Goal: Information Seeking & Learning: Learn about a topic

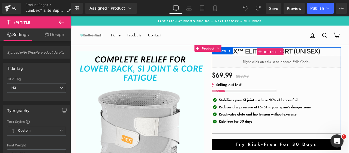
click at [269, 58] on link "Lumbex™ Elite Support (Unisex)" at bounding box center [302, 58] width 128 height 10
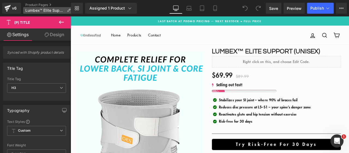
click at [69, 10] on icon at bounding box center [69, 10] width 4 height 4
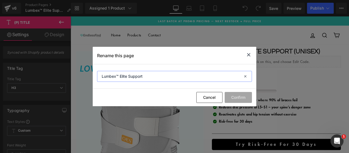
click at [130, 73] on input "Lumbex™ Elite Support" at bounding box center [174, 76] width 155 height 11
click at [158, 76] on input "Lumbex™ Elite Support" at bounding box center [174, 76] width 155 height 11
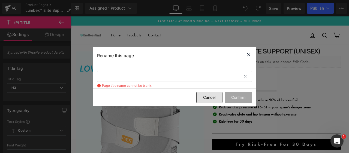
click at [206, 95] on button "Cancel" at bounding box center [210, 97] width 26 height 11
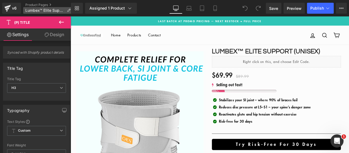
click at [50, 12] on span "Lumbex™ Elite Support" at bounding box center [44, 10] width 39 height 4
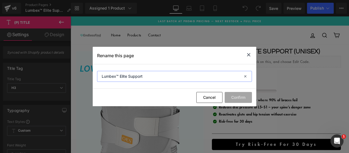
click at [119, 78] on input "Lumbex™ Elite Support" at bounding box center [174, 76] width 155 height 11
click at [155, 76] on input "Lumbex™ Elite Support" at bounding box center [174, 76] width 155 height 11
type input "Lumbex™ Elite Support Unisex"
click at [155, 76] on input "Lumbex™ Elite Support Unisex" at bounding box center [174, 76] width 155 height 11
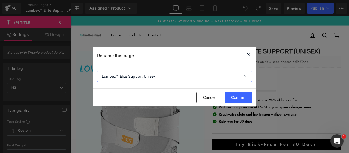
click at [155, 76] on input "Lumbex™ Elite Support Unisex" at bounding box center [174, 76] width 155 height 11
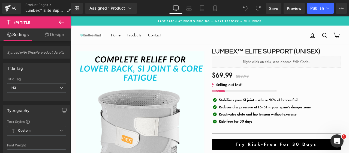
drag, startPoint x: 399, startPoint y: 124, endPoint x: 420, endPoint y: 29, distance: 97.0
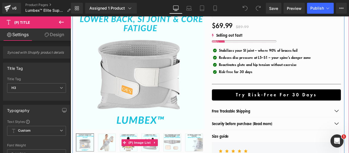
scroll to position [109, 0]
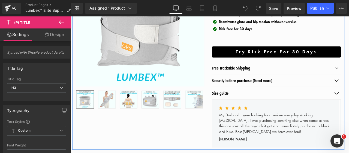
click at [145, 121] on img at bounding box center [139, 115] width 20 height 20
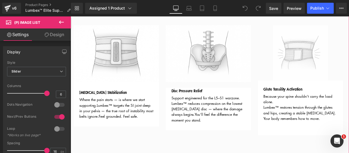
scroll to position [273, 0]
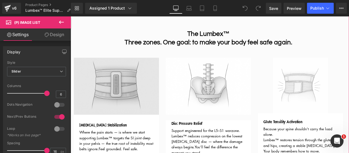
click at [132, 92] on img at bounding box center [125, 98] width 101 height 67
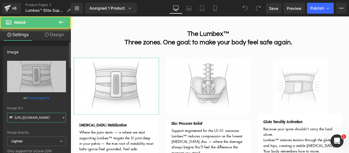
click at [37, 117] on input "[URL][DOMAIN_NAME]" at bounding box center [36, 117] width 59 height 10
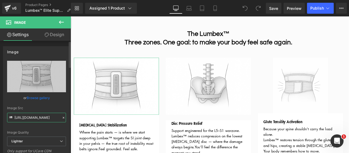
drag, startPoint x: 38, startPoint y: 115, endPoint x: 24, endPoint y: 115, distance: 14.5
click at [24, 115] on input "[URL][DOMAIN_NAME]" at bounding box center [36, 117] width 59 height 10
click at [23, 115] on input "[URL][DOMAIN_NAME]" at bounding box center [36, 117] width 59 height 10
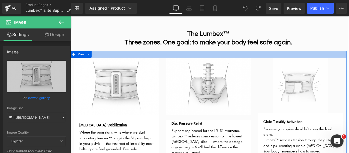
click at [182, 62] on div at bounding box center [234, 61] width 328 height 8
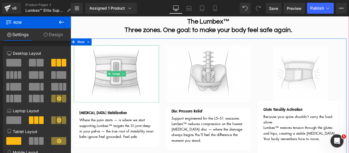
scroll to position [300, 0]
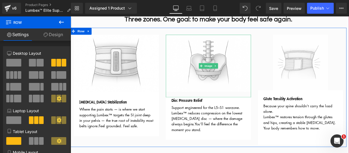
click at [208, 88] on img at bounding box center [234, 75] width 101 height 74
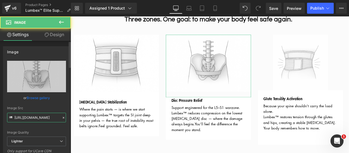
click at [29, 116] on input "[URL][DOMAIN_NAME]" at bounding box center [36, 117] width 59 height 10
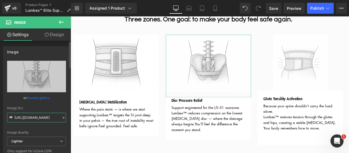
drag, startPoint x: 35, startPoint y: 109, endPoint x: 16, endPoint y: 118, distance: 21.1
click at [16, 118] on input "[URL][DOMAIN_NAME]" at bounding box center [36, 117] width 59 height 10
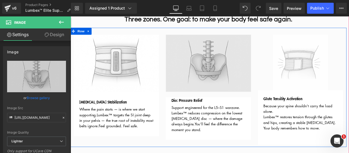
click at [311, 94] on img at bounding box center [344, 71] width 66 height 66
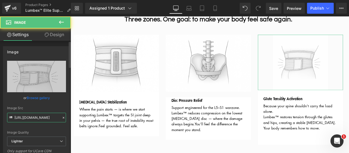
click at [44, 117] on input "[URL][DOMAIN_NAME]" at bounding box center [36, 117] width 59 height 10
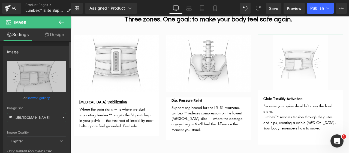
click at [44, 117] on input "[URL][DOMAIN_NAME]" at bounding box center [36, 117] width 59 height 10
click at [37, 117] on input "[URL][DOMAIN_NAME]" at bounding box center [36, 117] width 59 height 10
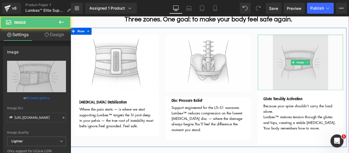
click at [315, 84] on img at bounding box center [344, 71] width 66 height 66
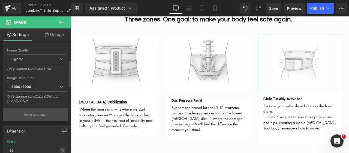
scroll to position [136, 0]
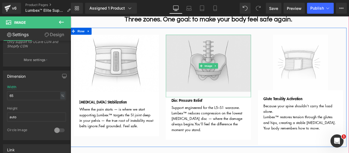
click at [245, 70] on img at bounding box center [234, 75] width 101 height 74
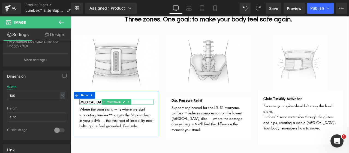
click at [121, 116] on span "Text Block" at bounding box center [122, 117] width 18 height 7
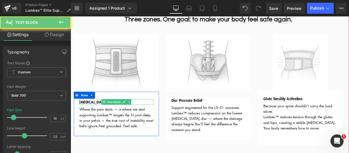
click at [157, 117] on p "[MEDICAL_DATA] Stabilization" at bounding box center [125, 117] width 88 height 7
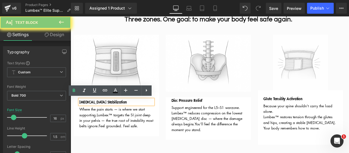
click at [157, 117] on p "[MEDICAL_DATA] Stabilization" at bounding box center [125, 117] width 88 height 7
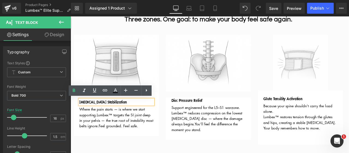
copy span "[MEDICAL_DATA] Stabilization"
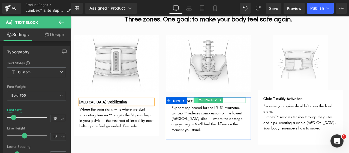
click at [217, 114] on span at bounding box center [220, 115] width 6 height 7
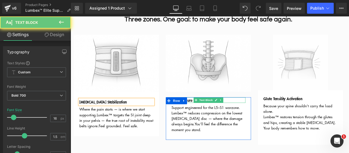
click at [209, 114] on span "Disc Pressure Relief" at bounding box center [208, 115] width 37 height 7
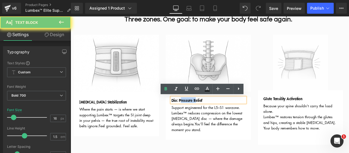
click at [209, 114] on span "Disc Pressure Relief" at bounding box center [208, 115] width 37 height 7
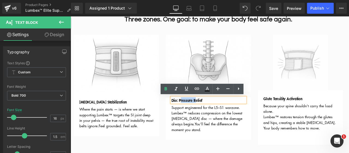
copy span "Disc Pressure Relief"
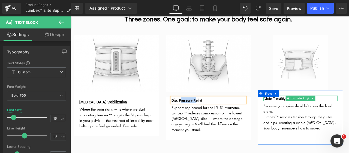
click at [312, 112] on span "Glute Tensility Activation" at bounding box center [322, 113] width 46 height 7
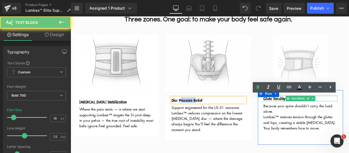
click at [312, 112] on span "Glute Tensility Activation" at bounding box center [322, 113] width 46 height 7
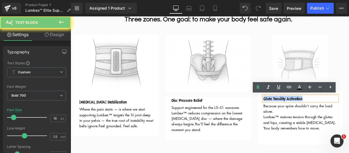
click at [312, 112] on span "Glute Tensility Activation" at bounding box center [322, 113] width 46 height 7
copy span "Glute Tensility Activation"
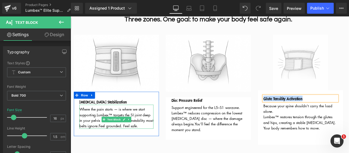
click at [104, 133] on span "Lumbex™ targets the SI joint deep in your pelvis — the true root of instability…" at bounding box center [125, 139] width 88 height 19
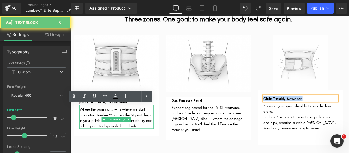
click at [104, 133] on span "Lumbex™ targets the SI joint deep in your pelvis — the true root of instability…" at bounding box center [125, 139] width 88 height 19
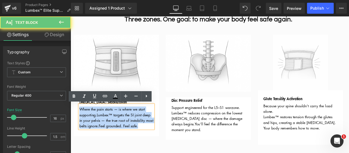
click at [104, 133] on span "Lumbex™ targets the SI joint deep in your pelvis — the true root of instability…" at bounding box center [125, 139] width 88 height 19
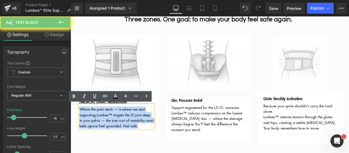
copy span "Where the pain starts — is where we start supporting. Lumbex™ targets the SI jo…"
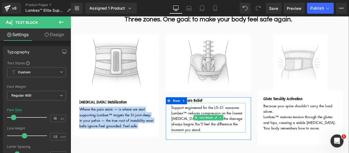
click at [206, 132] on span "Lumbex™ reduces compression on the lowest [MEDICAL_DATA] disc — where the damag…" at bounding box center [232, 140] width 84 height 26
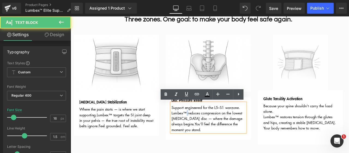
click at [206, 132] on span "Lumbex™ reduces compression on the lowest [MEDICAL_DATA] disc — where the damag…" at bounding box center [232, 140] width 84 height 26
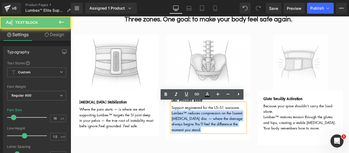
click at [206, 132] on span "Lumbex™ reduces compression on the lowest [MEDICAL_DATA] disc — where the damag…" at bounding box center [232, 140] width 84 height 26
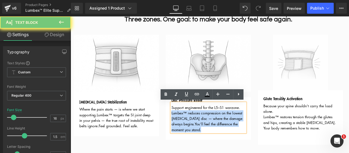
click at [206, 132] on span "Lumbex™ reduces compression on the lowest [MEDICAL_DATA] disc — where the damag…" at bounding box center [232, 140] width 84 height 26
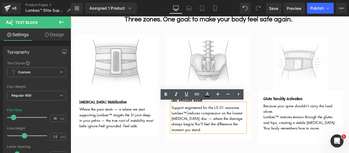
click at [206, 132] on span "Lumbex™ reduces compression on the lowest [MEDICAL_DATA] disc — where the damag…" at bounding box center [232, 140] width 84 height 26
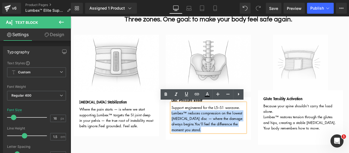
click at [206, 132] on span "Lumbex™ reduces compression on the lowest [MEDICAL_DATA] disc — where the damag…" at bounding box center [232, 140] width 84 height 26
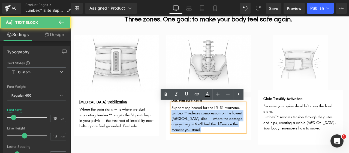
click at [206, 132] on span "Lumbex™ reduces compression on the lowest [MEDICAL_DATA] disc — where the damag…" at bounding box center [232, 140] width 84 height 26
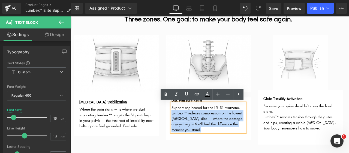
click at [238, 150] on p "Lumbex™ reduces compression on the lowest [MEDICAL_DATA] disc — where the damag…" at bounding box center [234, 140] width 88 height 26
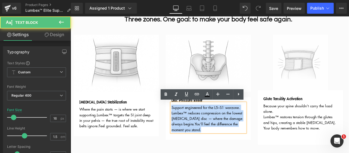
drag, startPoint x: 238, startPoint y: 150, endPoint x: 188, endPoint y: 123, distance: 56.2
click at [190, 123] on div "Support engineered for the L5–S1 warzone. Lumbex™ reduces compression on the lo…" at bounding box center [234, 135] width 88 height 35
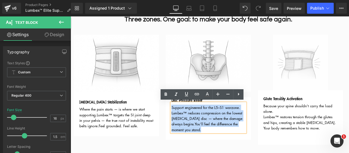
copy div "Support engineered for the L5–S1 warzone. Lumbex™ reduces compression on the lo…"
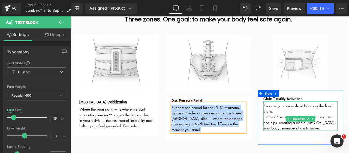
click at [349, 151] on p "Your body remembers how to move." at bounding box center [343, 148] width 88 height 7
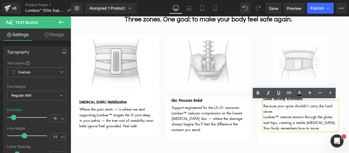
drag, startPoint x: 368, startPoint y: 154, endPoint x: 297, endPoint y: 123, distance: 78.6
click at [299, 123] on div "Because your spine shouldn’t carry the load alone. Lumbex™ restores tension thr…" at bounding box center [343, 134] width 88 height 35
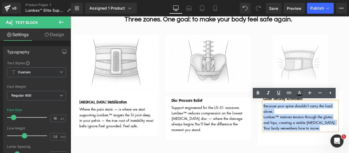
click at [299, 121] on div "Because your spine shouldn’t carry the load alone. Lumbex™ restores tension thr…" at bounding box center [343, 134] width 88 height 35
copy div "Because your spine shouldn’t carry the load alone. Lumbex™ restores tension thr…"
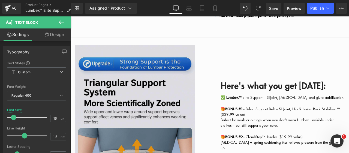
scroll to position [1037, 0]
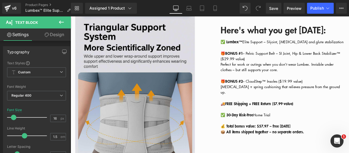
click at [183, 121] on img at bounding box center [154, 90] width 156 height 213
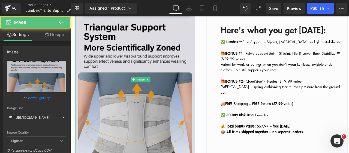
scroll to position [1064, 0]
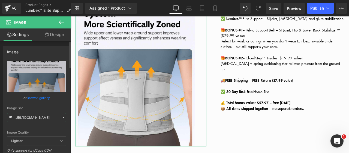
click at [41, 119] on input "[URL][DOMAIN_NAME]" at bounding box center [36, 117] width 59 height 10
drag, startPoint x: 41, startPoint y: 119, endPoint x: 17, endPoint y: 116, distance: 23.9
click at [17, 116] on input "[URL][DOMAIN_NAME]" at bounding box center [36, 117] width 59 height 10
click at [18, 116] on input "[URL][DOMAIN_NAME]" at bounding box center [36, 117] width 59 height 10
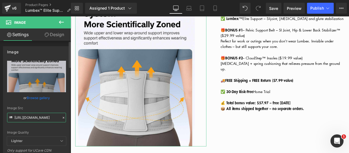
click at [18, 116] on input "[URL][DOMAIN_NAME]" at bounding box center [36, 117] width 59 height 10
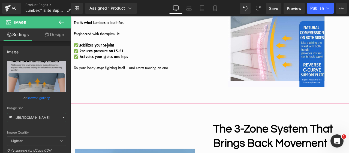
scroll to position [764, 0]
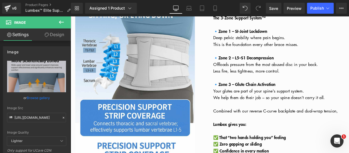
click at [156, 94] on div "Image" at bounding box center [154, 88] width 156 height 213
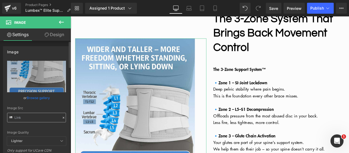
scroll to position [737, 0]
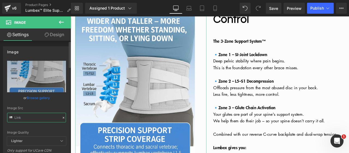
click at [33, 119] on input "text" at bounding box center [36, 117] width 59 height 10
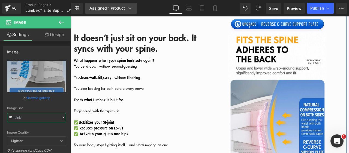
scroll to position [464, 0]
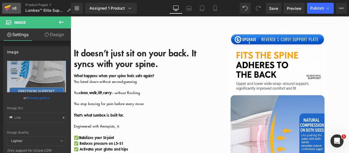
click at [9, 8] on icon at bounding box center [7, 9] width 4 height 2
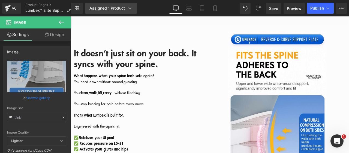
click at [107, 11] on link "Assigned 1 Product" at bounding box center [111, 8] width 52 height 11
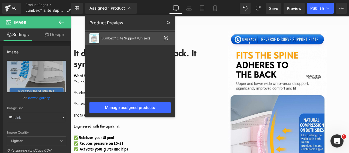
click at [153, 38] on div "Lumbex™ Elite Support (Unisex)" at bounding box center [132, 38] width 60 height 4
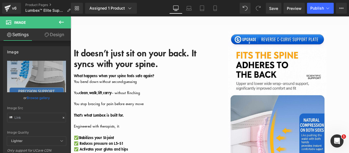
click at [121, 9] on div "Assigned 1 Product" at bounding box center [111, 7] width 43 height 5
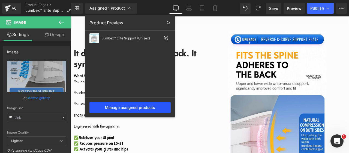
click at [132, 108] on div "Manage assigned products" at bounding box center [130, 107] width 81 height 11
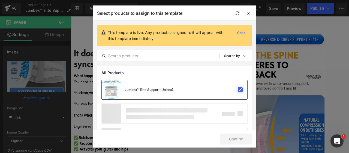
click at [241, 89] on label at bounding box center [240, 89] width 5 height 5
click at [240, 90] on input "checkbox" at bounding box center [240, 90] width 0 height 0
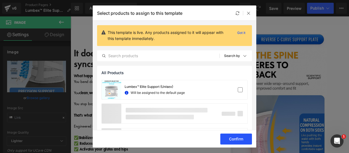
click at [239, 137] on button "Confirm" at bounding box center [237, 138] width 32 height 11
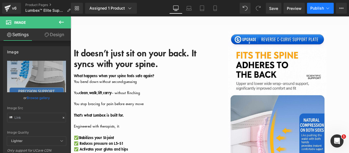
drag, startPoint x: 296, startPoint y: 4, endPoint x: 309, endPoint y: 8, distance: 13.1
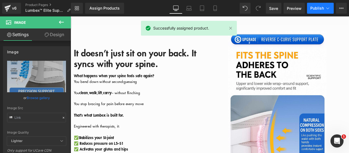
click at [320, 8] on span "Publish" at bounding box center [318, 8] width 14 height 4
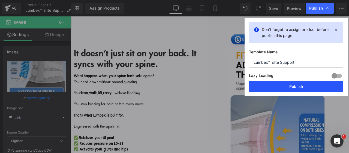
click at [268, 85] on button "Publish" at bounding box center [296, 86] width 94 height 11
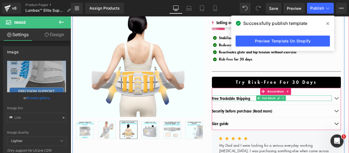
scroll to position [82, 0]
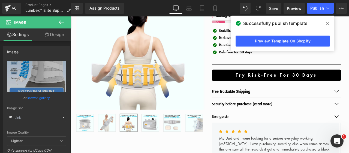
click at [328, 24] on icon at bounding box center [328, 23] width 3 height 4
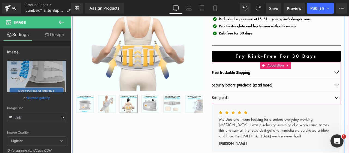
scroll to position [109, 0]
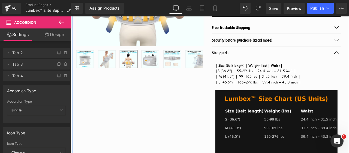
scroll to position [191, 0]
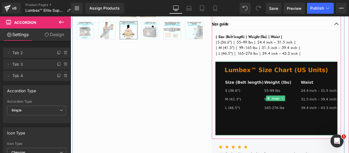
click at [281, 103] on img at bounding box center [314, 113] width 145 height 87
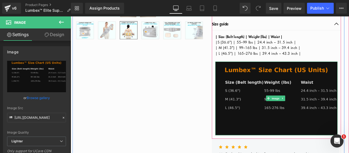
click at [277, 109] on img at bounding box center [314, 113] width 145 height 87
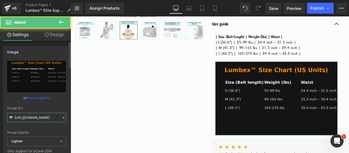
click at [40, 119] on input "[URL][DOMAIN_NAME]" at bounding box center [36, 117] width 59 height 10
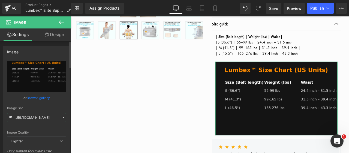
click at [29, 118] on input "[URL][DOMAIN_NAME]" at bounding box center [36, 117] width 59 height 10
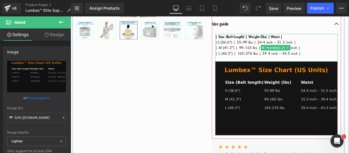
click at [340, 62] on p "| L (46.5") | 165–276 lbs | 39.4 inch – 43.3 inch |" at bounding box center [314, 60] width 145 height 7
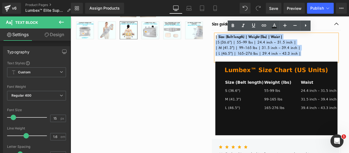
drag, startPoint x: 340, startPoint y: 62, endPoint x: 240, endPoint y: 40, distance: 102.0
click at [242, 40] on div "| Size (Belt length) | Weight (lbs) | Waist | | S (36.6") | 55–99 lbs | 24.4 in…" at bounding box center [314, 53] width 145 height 33
copy div "| Size (Belt length) | Weight (lbs) | Waist | | S (36.6") | 55–99 lbs | 24.4 in…"
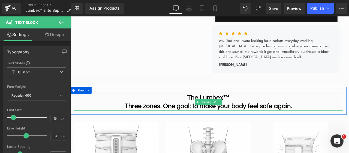
scroll to position [355, 0]
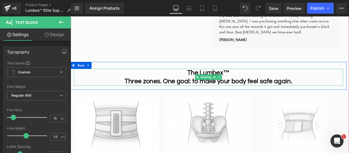
click at [171, 89] on font "Three zones. One goal: to make your body feel safe again." at bounding box center [234, 93] width 199 height 8
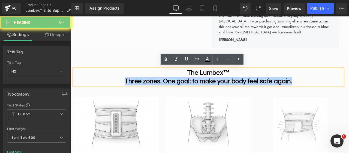
click at [171, 89] on font "Three zones. One goal: to make your body feel safe again." at bounding box center [234, 93] width 199 height 8
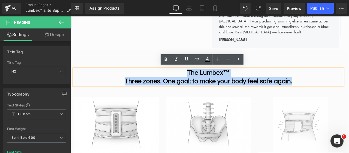
drag, startPoint x: 178, startPoint y: 84, endPoint x: 349, endPoint y: 89, distance: 171.2
click at [349, 89] on div "The Lumbex™ Three zones. One goal: to make your body feel safe again." at bounding box center [234, 88] width 319 height 20
copy div "The Lumbex™ Three zones. One goal: to make your body feel safe again."
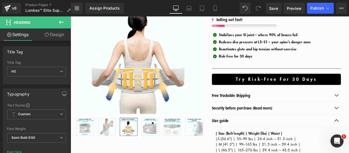
scroll to position [82, 0]
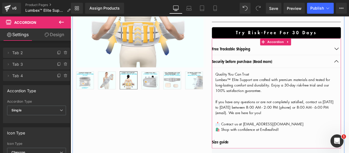
scroll to position [136, 0]
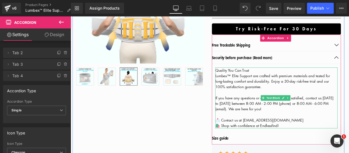
click at [326, 145] on div "🛍️ Shop with confidence at Endlessfind!" at bounding box center [314, 145] width 145 height 7
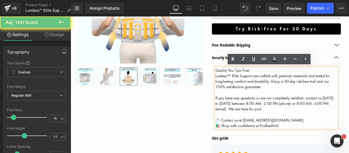
click at [324, 143] on div "🛍️ Shop with confidence at Endlessfind!" at bounding box center [314, 145] width 145 height 7
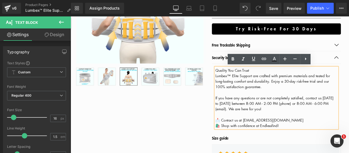
drag, startPoint x: 324, startPoint y: 143, endPoint x: 239, endPoint y: 79, distance: 106.4
click at [242, 79] on div "Quality You Can Trust Lumbex™ Elite Support are crafted with premium materials …" at bounding box center [314, 113] width 145 height 72
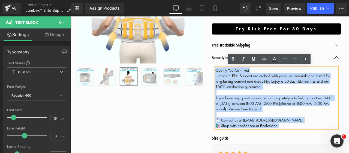
drag, startPoint x: 240, startPoint y: 80, endPoint x: 241, endPoint y: 77, distance: 3.8
click at [242, 77] on div "Quality You Can Trust Lumbex™ Elite Support are crafted with premium materials …" at bounding box center [314, 113] width 145 height 72
copy div "Quality You Can Trust Lumbex™ Elite Support are crafted with premium materials …"
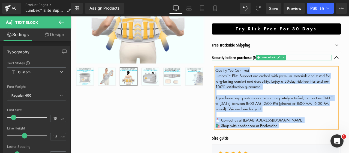
click at [263, 63] on span "Security before purchase (Read more)" at bounding box center [274, 65] width 72 height 7
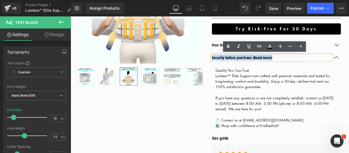
copy span "Security before purchase (Read more)"
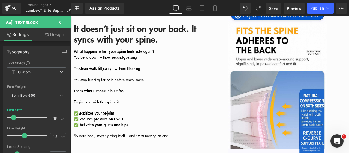
scroll to position [573, 0]
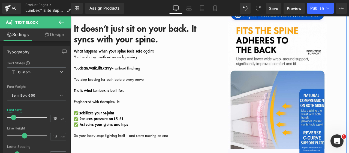
click at [131, 47] on span "It doesn’t just sit on your back. It syncs with your spine." at bounding box center [147, 37] width 145 height 28
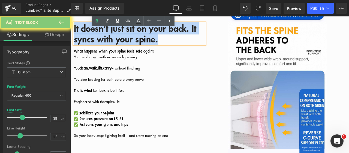
click at [131, 47] on span "It doesn’t just sit on your back. It syncs with your spine." at bounding box center [147, 37] width 145 height 28
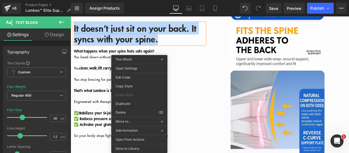
click at [116, 46] on span "It doesn’t just sit on your back. It syncs with your spine." at bounding box center [147, 37] width 145 height 28
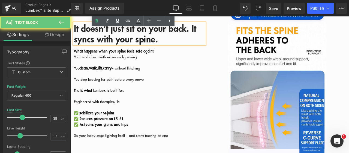
click at [116, 46] on span "It doesn’t just sit on your back. It syncs with your spine." at bounding box center [147, 37] width 145 height 28
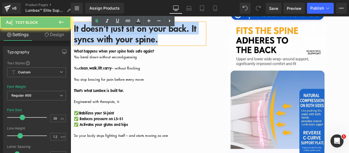
click at [116, 46] on span "It doesn’t just sit on your back. It syncs with your spine." at bounding box center [147, 37] width 145 height 28
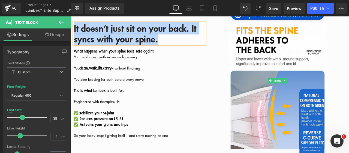
scroll to position [600, 0]
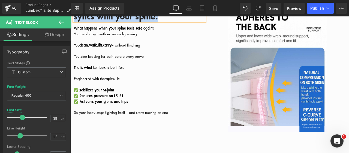
click at [147, 100] on p at bounding box center [153, 96] width 156 height 7
click at [171, 120] on p "✅ Activates your glutes and hips" at bounding box center [153, 116] width 156 height 7
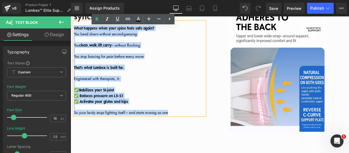
drag, startPoint x: 190, startPoint y: 135, endPoint x: 73, endPoint y: 33, distance: 155.1
click at [75, 33] on div "What happens when your spine feels safe again? You bend down without second-gue…" at bounding box center [153, 77] width 156 height 111
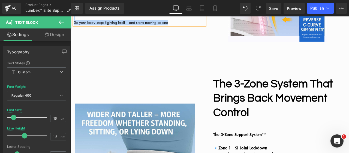
scroll to position [707, 0]
click at [276, 108] on font "The 3-Zone System That Brings Back Movement Control" at bounding box center [311, 112] width 142 height 47
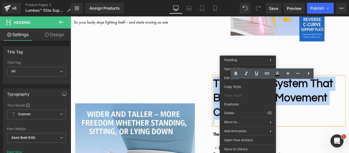
click at [330, 108] on font "The 3-Zone System That Brings Back Movement Control" at bounding box center [311, 112] width 142 height 47
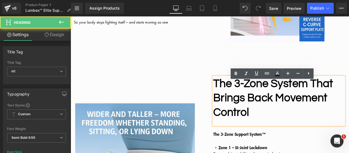
click at [330, 108] on font "The 3-Zone System That Brings Back Movement Control" at bounding box center [311, 112] width 142 height 47
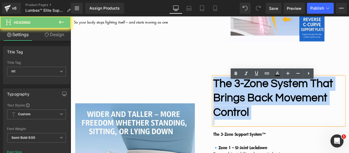
click at [330, 108] on font "The 3-Zone System That Brings Back Movement Control" at bounding box center [311, 112] width 142 height 47
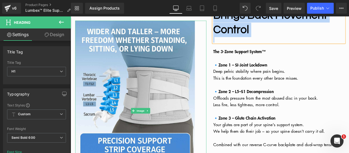
scroll to position [808, 0]
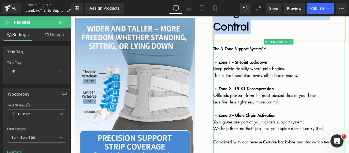
click at [247, 58] on strong "The 3-Zone Support System™" at bounding box center [271, 54] width 63 height 7
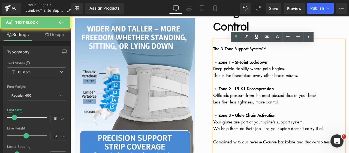
click at [240, 58] on strong "The 3-Zone Support System™" at bounding box center [271, 54] width 63 height 7
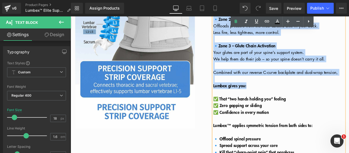
scroll to position [945, 0]
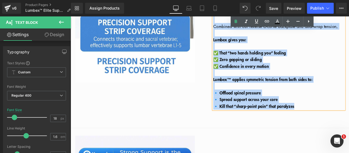
drag, startPoint x: 239, startPoint y: 59, endPoint x: 257, endPoint y: 80, distance: 28.2
click at [349, 126] on div "The 3-Zone Support System™ 🔹 Zone 1 – SI-Joint Lockdown Deep pelvic stability w…" at bounding box center [318, 16] width 156 height 219
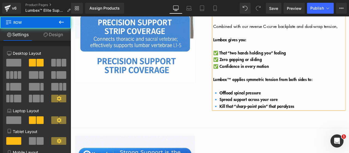
click at [349, 126] on p "🔹 Kill that “sharp-point pain” that paralyzes" at bounding box center [318, 122] width 156 height 8
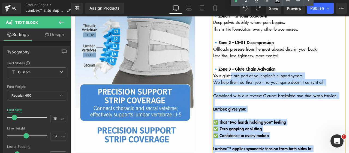
scroll to position [808, 0]
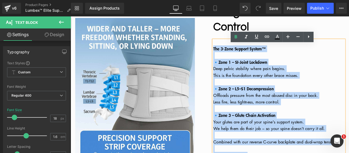
drag, startPoint x: 349, startPoint y: 129, endPoint x: 239, endPoint y: 58, distance: 130.8
click at [240, 58] on div "The 3-Zone Support System™ 🔹 Zone 1 – SI-Joint Lockdown Deep pelvic stability w…" at bounding box center [318, 153] width 156 height 219
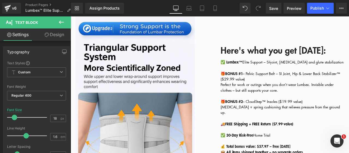
scroll to position [1108, 0]
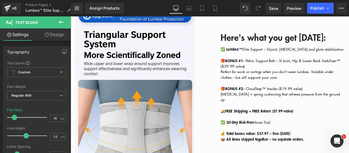
click at [271, 49] on b "Here's what you get [DATE]:" at bounding box center [311, 41] width 125 height 15
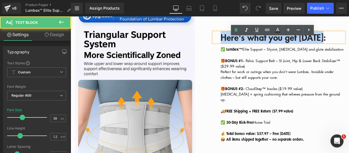
click at [325, 49] on b "Here's what you get [DATE]:" at bounding box center [311, 41] width 125 height 15
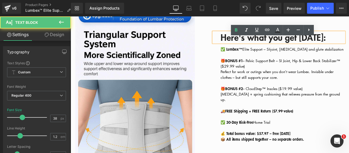
click at [325, 49] on b "Here's what you get [DATE]:" at bounding box center [311, 41] width 125 height 15
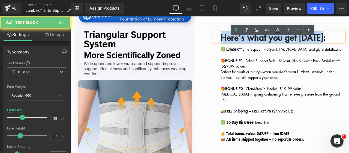
click at [325, 49] on b "Here's what you get [DATE]:" at bounding box center [311, 41] width 125 height 15
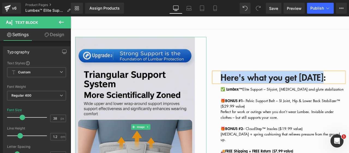
scroll to position [954, 0]
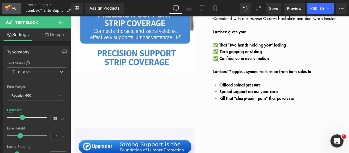
click at [7, 9] on icon at bounding box center [7, 9] width 4 height 2
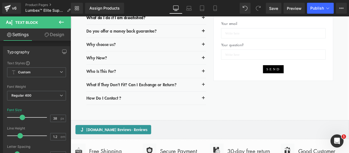
scroll to position [1718, 0]
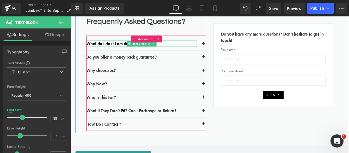
click at [101, 52] on b "What do I do if I am dissatisfied?" at bounding box center [125, 48] width 70 height 7
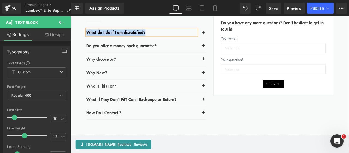
scroll to position [1732, 0]
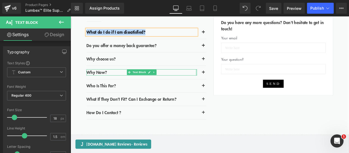
click at [219, 86] on div at bounding box center [219, 82] width 1 height 7
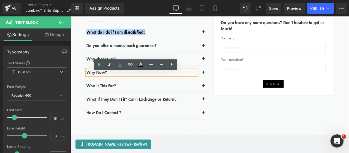
click at [225, 86] on button "button" at bounding box center [228, 82] width 7 height 7
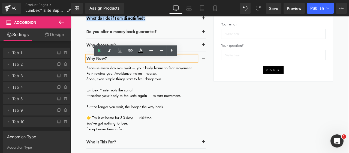
scroll to position [1752, 0]
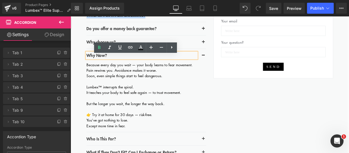
click at [95, 66] on span "Why Now?" at bounding box center [102, 62] width 24 height 7
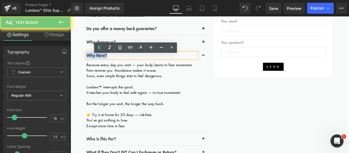
click at [95, 66] on span "Why Now?" at bounding box center [102, 62] width 24 height 7
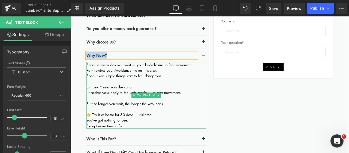
click at [139, 149] on p "Except more time in fear." at bounding box center [161, 145] width 142 height 7
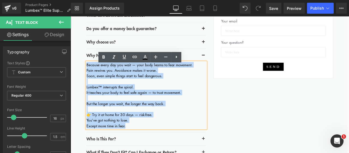
drag, startPoint x: 139, startPoint y: 149, endPoint x: 88, endPoint y: 76, distance: 88.5
click at [90, 76] on div "Because every day you wait — your body learns to fear movement. Pain rewires yo…" at bounding box center [161, 109] width 142 height 79
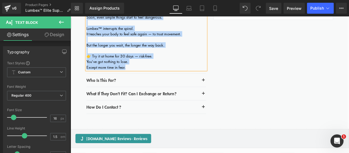
scroll to position [1826, 0]
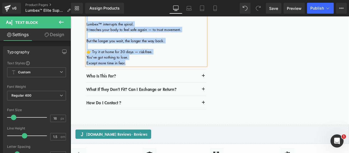
click at [205, 94] on div "Who Is This For? Text Block" at bounding box center [161, 87] width 142 height 16
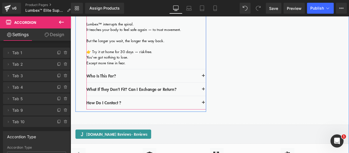
click at [225, 90] on button "button" at bounding box center [228, 86] width 7 height 7
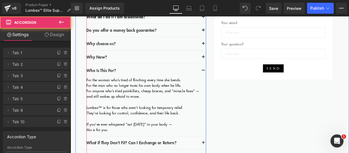
scroll to position [1751, 0]
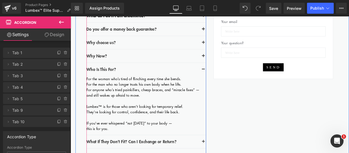
click at [111, 79] on div "Who Is This For? Text Block" at bounding box center [155, 78] width 131 height 7
click at [111, 79] on p "Who Is This For?" at bounding box center [155, 78] width 131 height 7
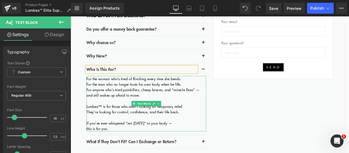
scroll to position [1769, 0]
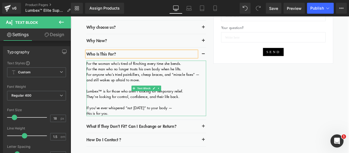
click at [123, 134] on div "this is for you." at bounding box center [161, 131] width 142 height 7
click at [117, 134] on div "this is for you." at bounding box center [161, 131] width 142 height 7
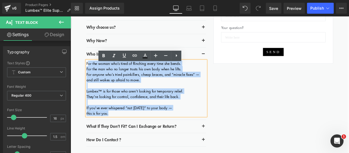
drag, startPoint x: 117, startPoint y: 134, endPoint x: 89, endPoint y: 75, distance: 65.3
click at [90, 75] on div "For the woman who’s tired of flinching every time she bends. For the man who no…" at bounding box center [161, 102] width 142 height 66
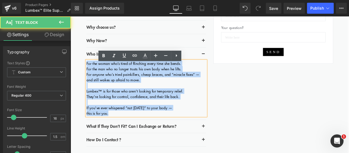
drag, startPoint x: 88, startPoint y: 74, endPoint x: 121, endPoint y: 135, distance: 69.0
click at [121, 134] on div "For the woman who’s tired of flinching every time she bends. For the man who no…" at bounding box center [161, 102] width 142 height 66
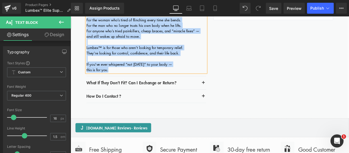
scroll to position [1811, 0]
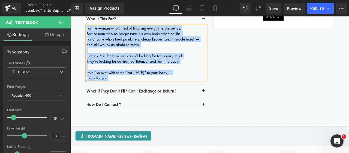
click at [220, 109] on div "What If They Don’t Fit? Can I Exchange or Return? Text Block" at bounding box center [161, 105] width 142 height 16
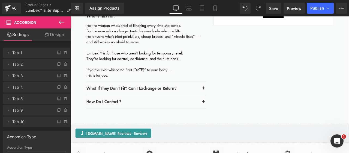
scroll to position [1814, 0]
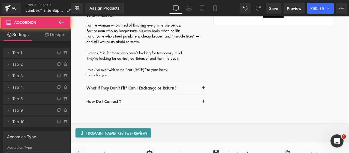
click at [220, 107] on div "What If They Don’t Fit? Can I Exchange or Return? Text Block" at bounding box center [161, 101] width 142 height 16
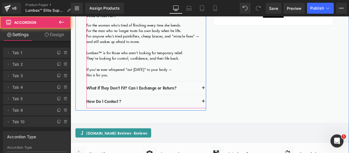
click at [186, 105] on span "What If They Don’t Fit? Can I Exchange or Return?" at bounding box center [143, 100] width 107 height 7
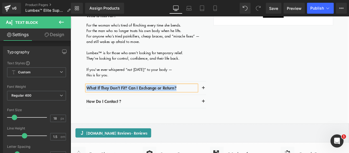
click at [228, 103] on span "button" at bounding box center [228, 103] width 0 height 0
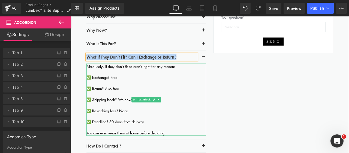
scroll to position [1798, 0]
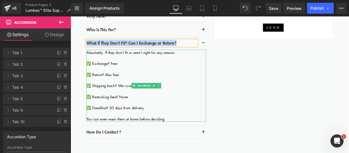
click at [90, 62] on span "Absolutely. If they don’t fit or aren’t right for any reason:" at bounding box center [142, 59] width 105 height 6
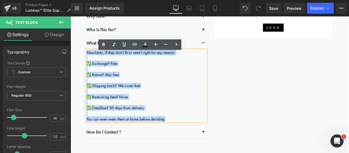
drag, startPoint x: 88, startPoint y: 63, endPoint x: 115, endPoint y: 105, distance: 50.3
click at [202, 141] on div "Absolutely. If they don’t fit or aren’t right for any reason: ✅ Exchange? Free …" at bounding box center [161, 98] width 142 height 85
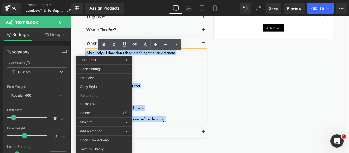
click at [195, 119] on div at bounding box center [161, 118] width 142 height 7
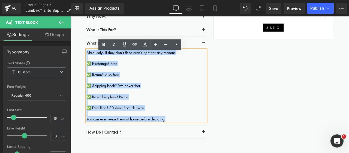
drag, startPoint x: 191, startPoint y: 145, endPoint x: 88, endPoint y: 65, distance: 130.5
click at [90, 65] on div "Absolutely. If they don’t fit or aren’t right for any reason: ✅ Exchange? Free …" at bounding box center [161, 98] width 142 height 85
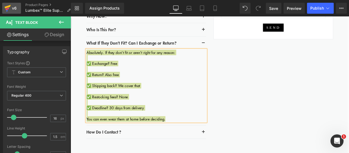
click at [15, 7] on div "v6" at bounding box center [14, 8] width 7 height 7
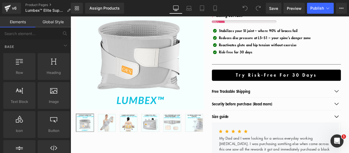
click at [255, 33] on span "Stabilizes your SI joint – where 90% of braces fail" at bounding box center [293, 33] width 93 height 6
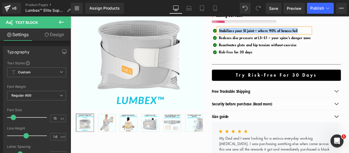
click at [268, 42] on span "Reduces disc pressure at L5–S1 – your spine’s danger zone" at bounding box center [301, 41] width 109 height 6
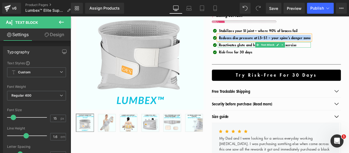
click at [252, 49] on span "Reactivates glute and hip tension without exercise" at bounding box center [293, 50] width 92 height 6
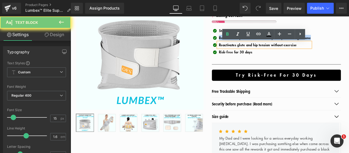
click at [252, 49] on span "Reactivates glute and hip tension without exercise" at bounding box center [293, 50] width 92 height 6
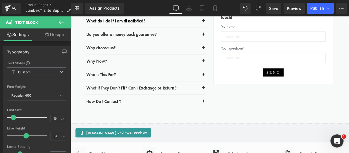
scroll to position [1692, 0]
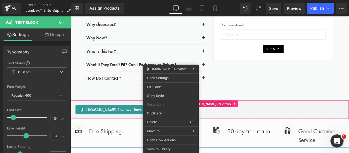
click at [255, 124] on div "Judge.me Reviews - Reviews Judge.me Reviews" at bounding box center [236, 126] width 330 height 22
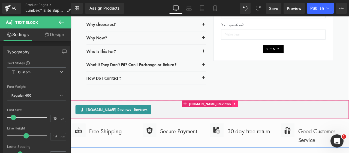
click at [264, 122] on icon at bounding box center [266, 120] width 4 height 4
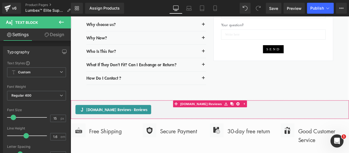
drag, startPoint x: 245, startPoint y: 114, endPoint x: 191, endPoint y: 112, distance: 54.1
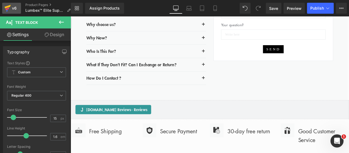
click at [13, 7] on div "v6" at bounding box center [14, 8] width 7 height 7
